Goal: Find specific page/section

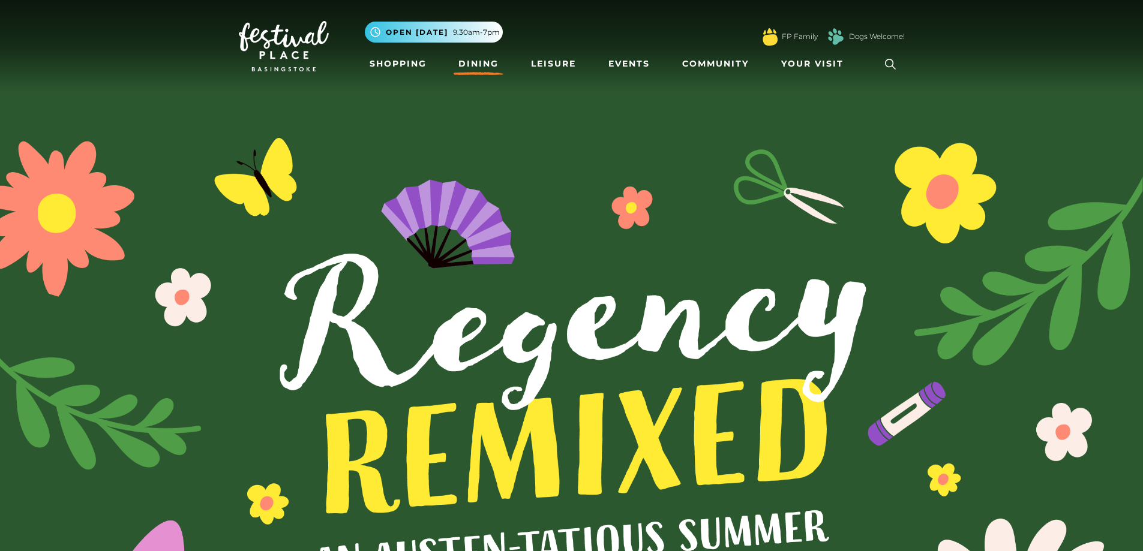
click at [472, 64] on link "Dining" at bounding box center [479, 64] width 50 height 22
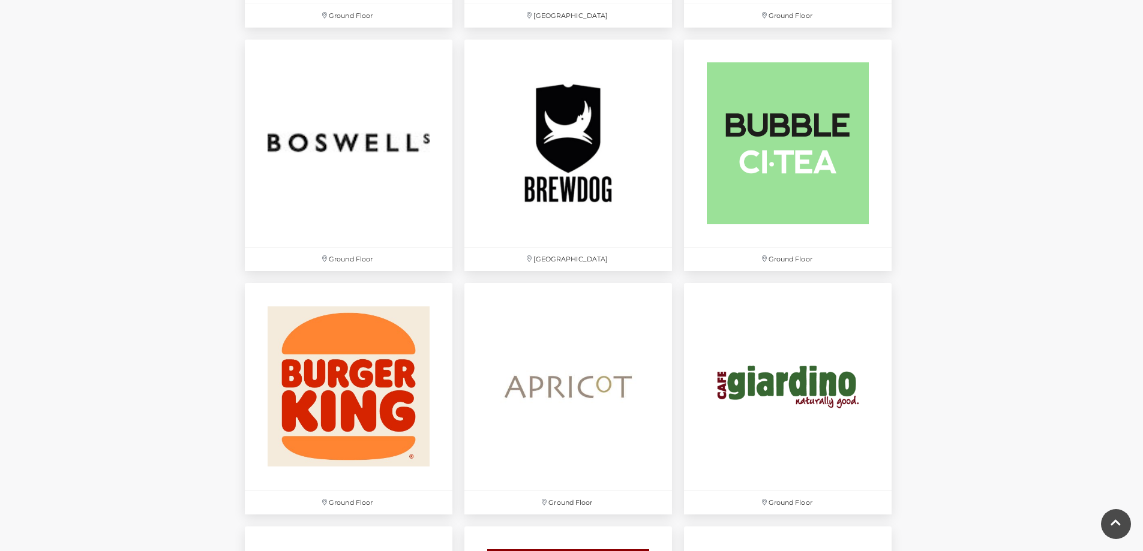
scroll to position [1020, 0]
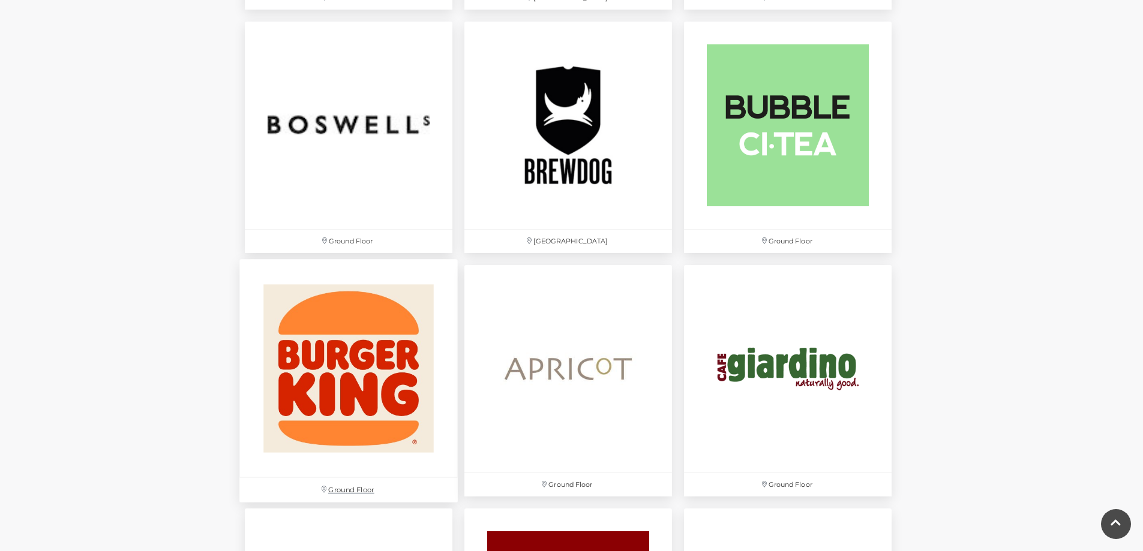
click at [325, 360] on img at bounding box center [348, 368] width 218 height 218
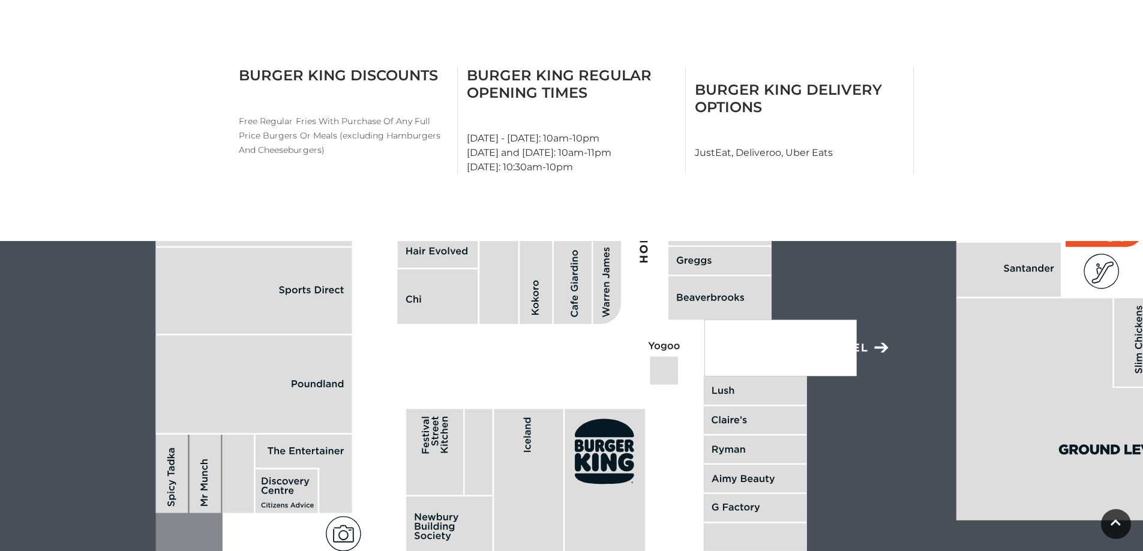
scroll to position [600, 0]
